Goal: Task Accomplishment & Management: Use online tool/utility

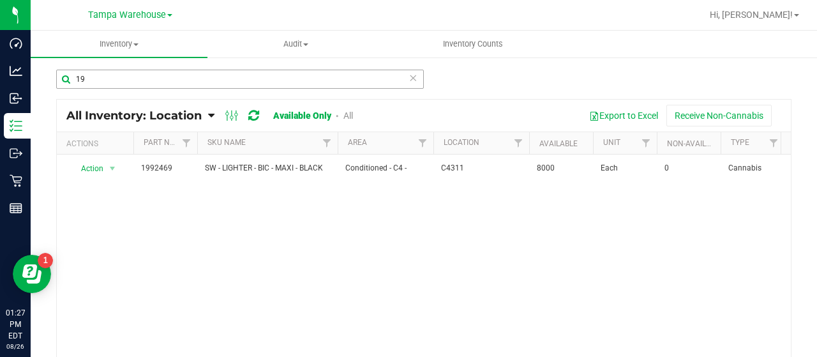
type input "1"
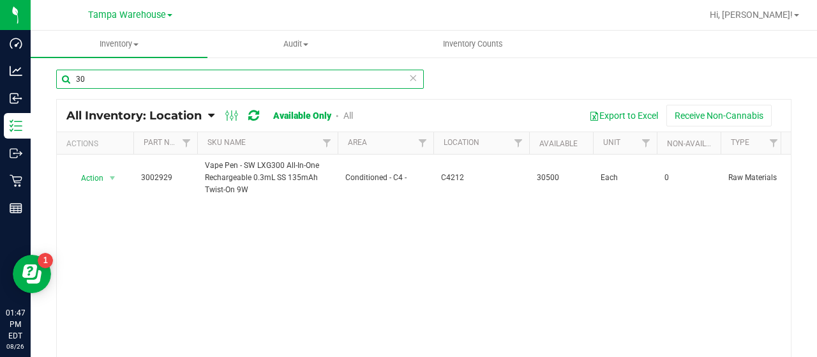
type input "3"
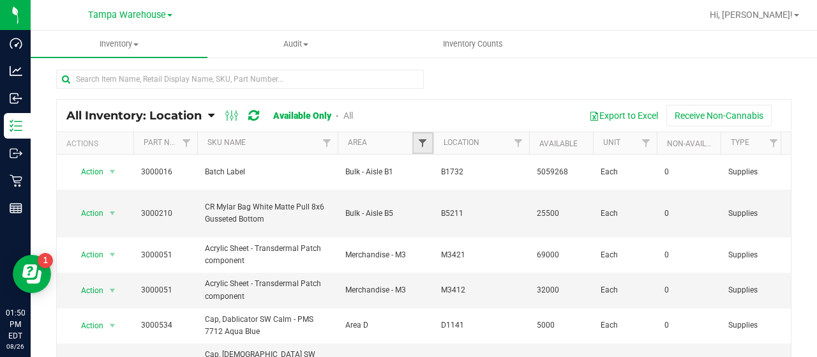
click at [418, 140] on span "Filter" at bounding box center [423, 143] width 10 height 10
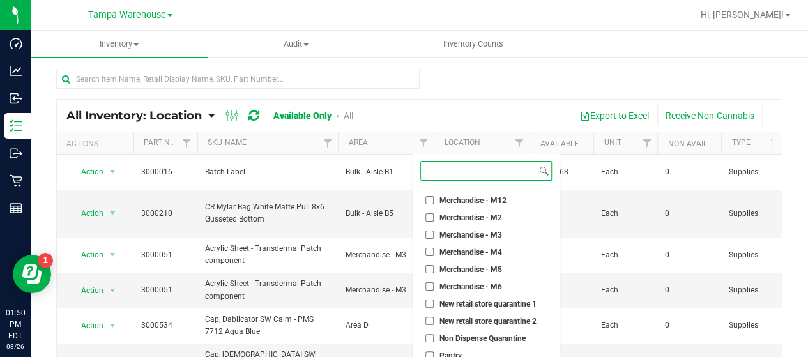
scroll to position [292, 0]
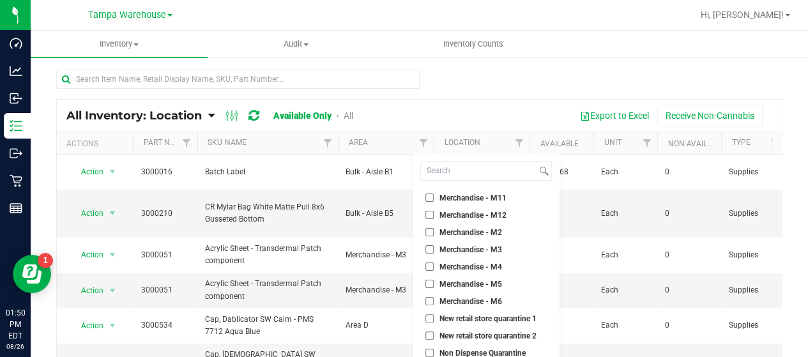
click at [430, 249] on input "Merchandise - M3" at bounding box center [429, 249] width 8 height 8
checkbox input "true"
click at [430, 264] on input "Merchandise - M4" at bounding box center [429, 266] width 8 height 8
checkbox input "true"
click at [429, 284] on input "Merchandise - M5" at bounding box center [429, 284] width 8 height 8
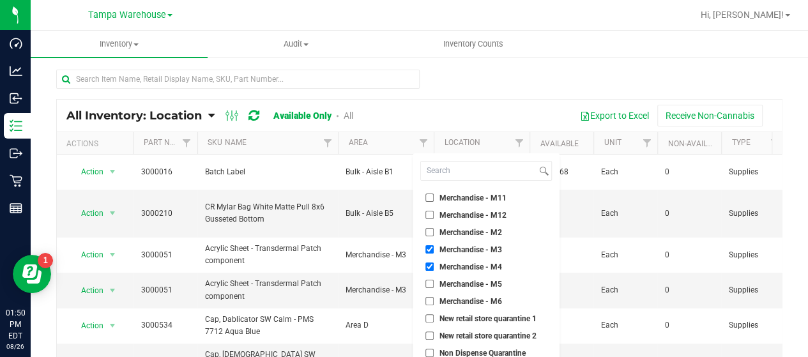
checkbox input "true"
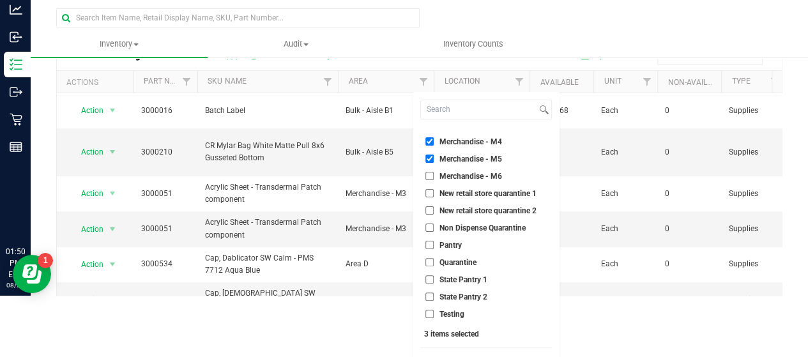
scroll to position [84, 0]
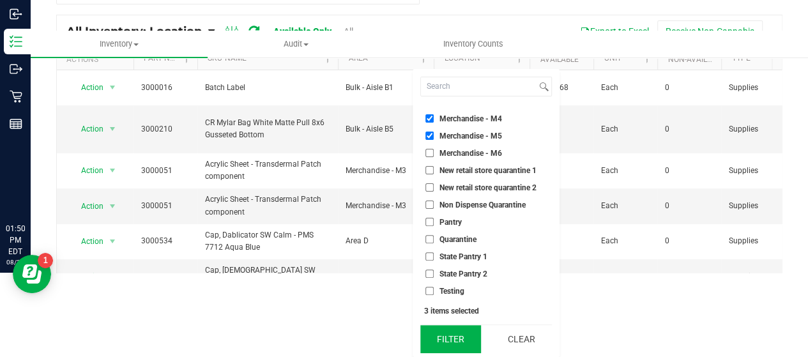
click at [453, 330] on button "Filter" at bounding box center [450, 339] width 61 height 28
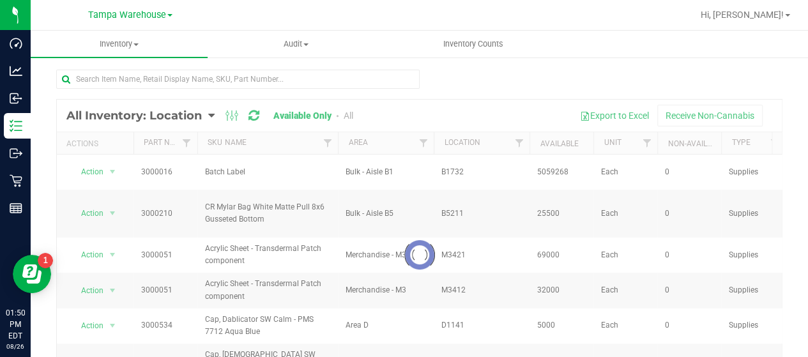
scroll to position [0, 0]
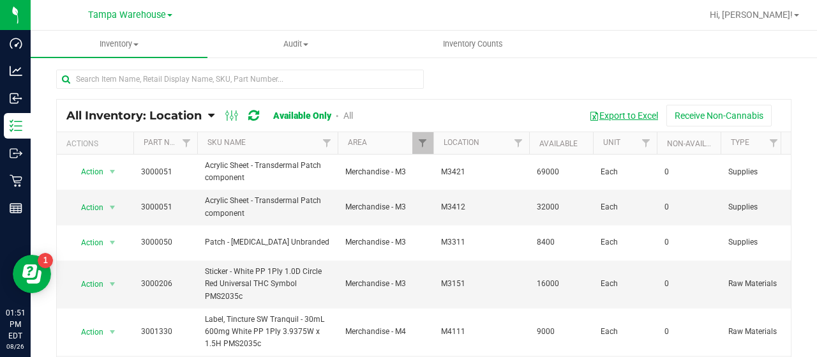
click at [619, 115] on button "Export to Excel" at bounding box center [624, 116] width 86 height 22
click at [425, 140] on span "Filter" at bounding box center [423, 143] width 10 height 10
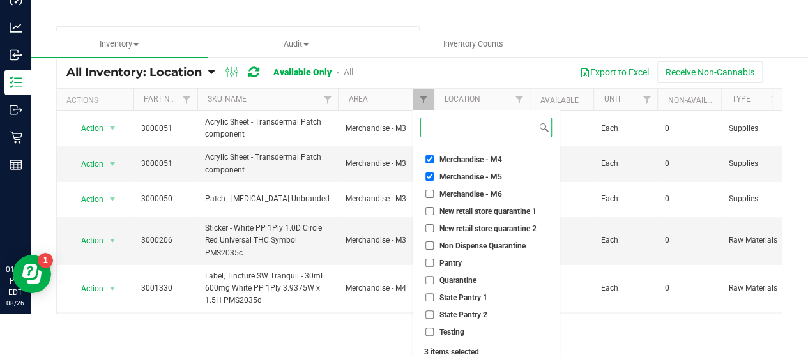
scroll to position [84, 0]
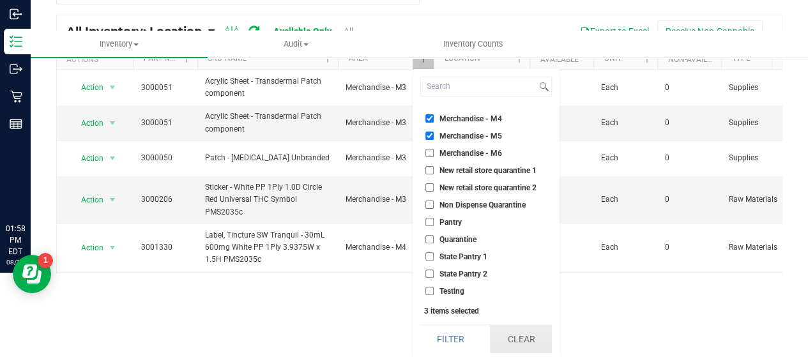
click at [520, 333] on button "Clear" at bounding box center [520, 339] width 61 height 28
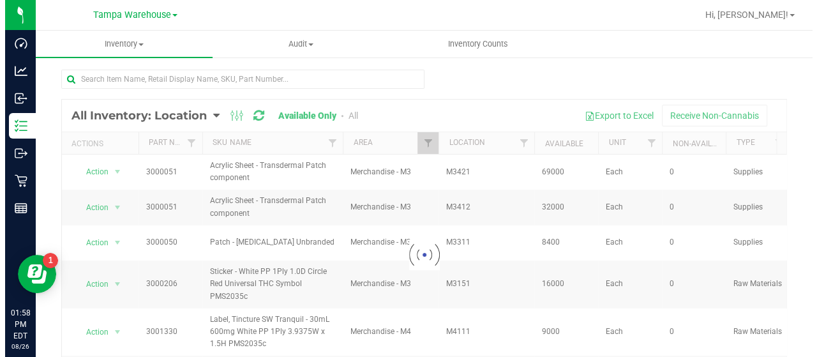
scroll to position [0, 0]
